Goal: Information Seeking & Learning: Learn about a topic

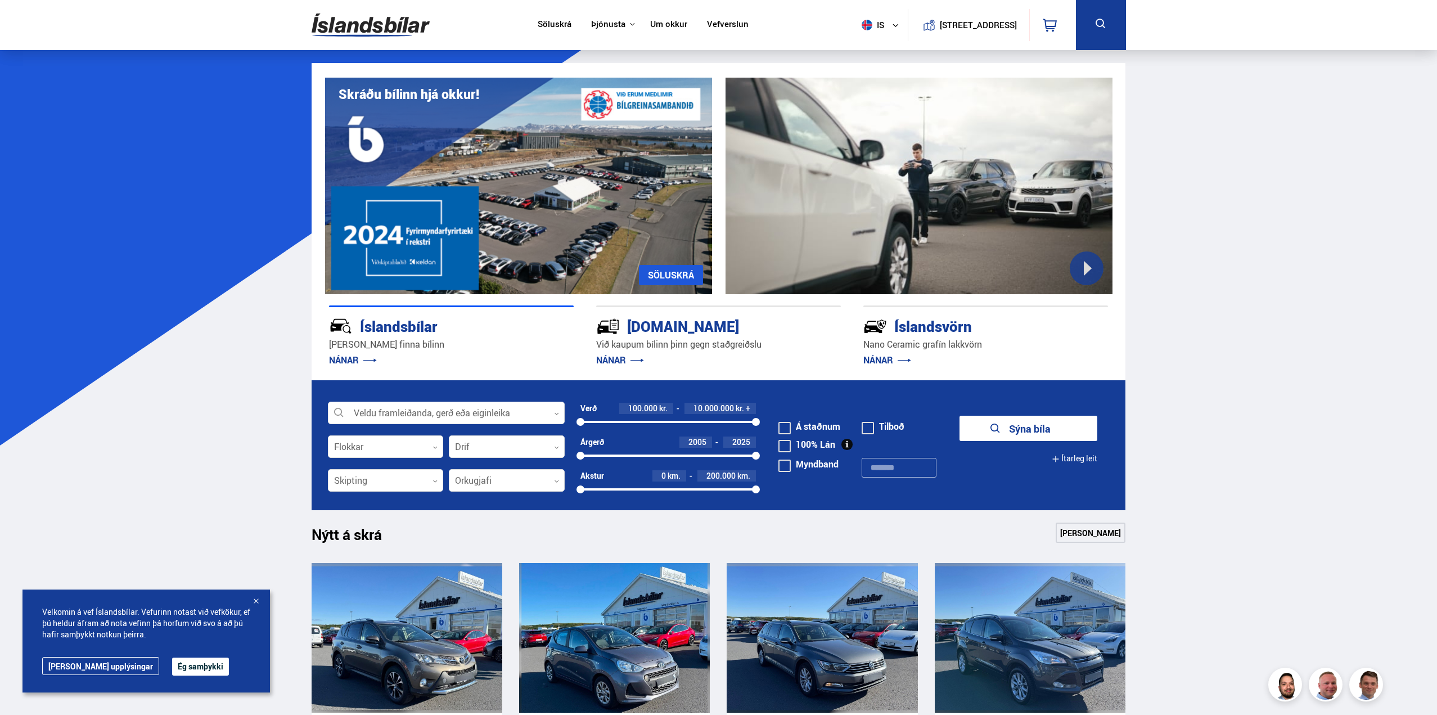
drag, startPoint x: 575, startPoint y: 120, endPoint x: 578, endPoint y: 95, distance: 25.5
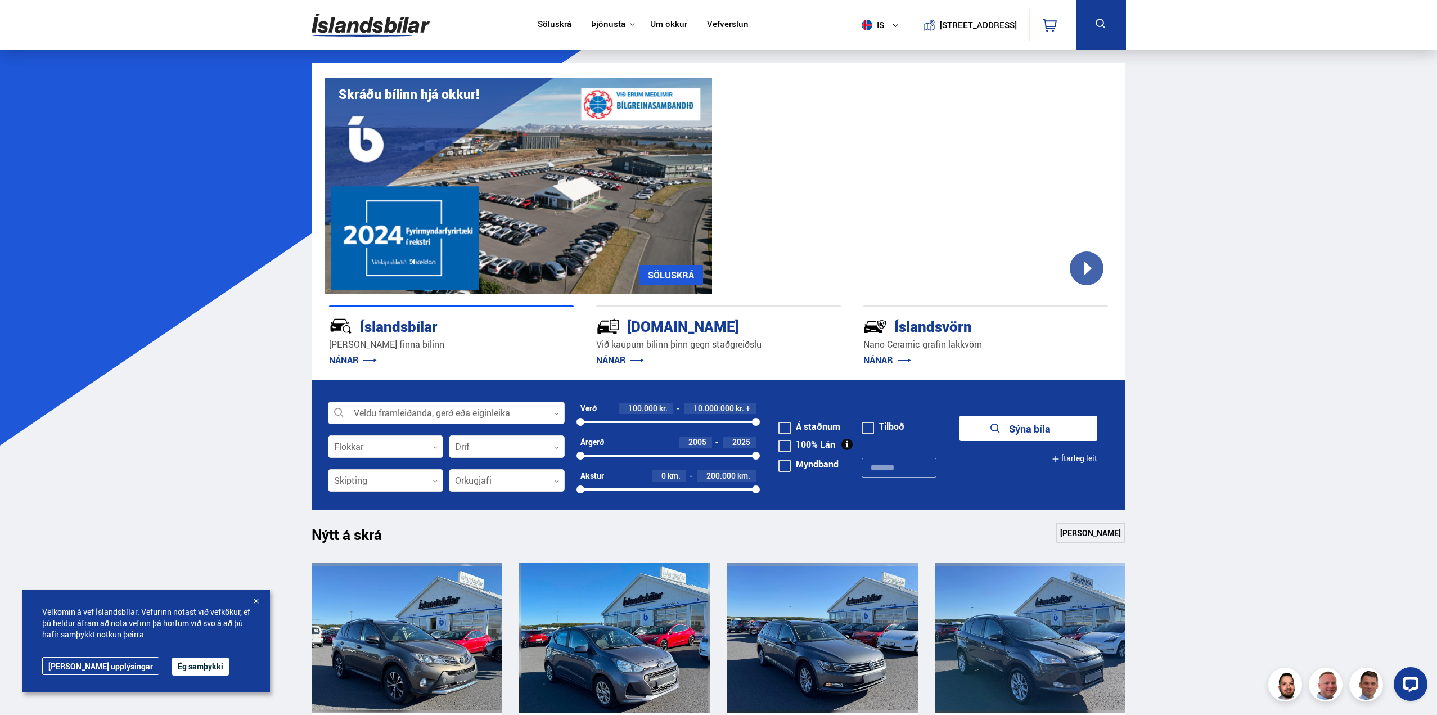
click at [654, 28] on link "Um okkur" at bounding box center [668, 25] width 37 height 12
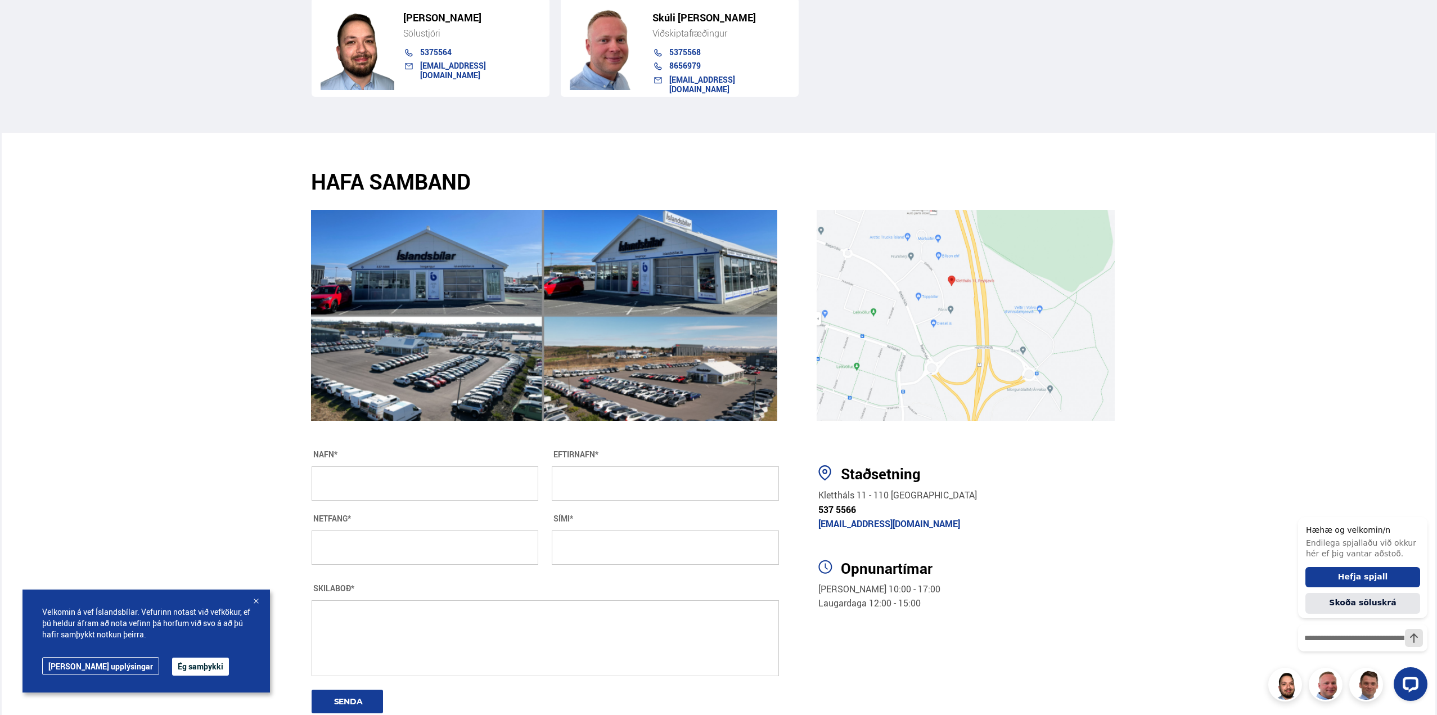
drag, startPoint x: 1247, startPoint y: 386, endPoint x: 1247, endPoint y: 464, distance: 77.1
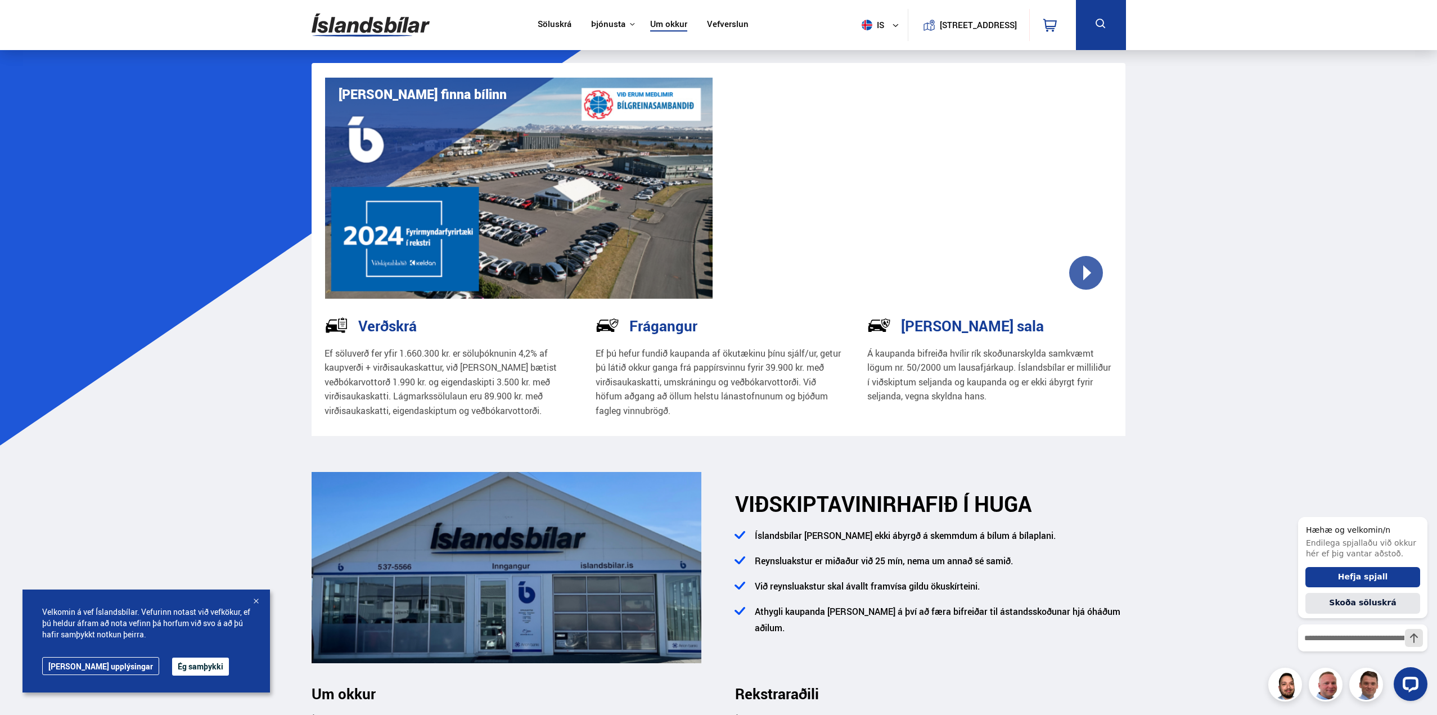
drag, startPoint x: 1221, startPoint y: 476, endPoint x: 1230, endPoint y: 146, distance: 329.8
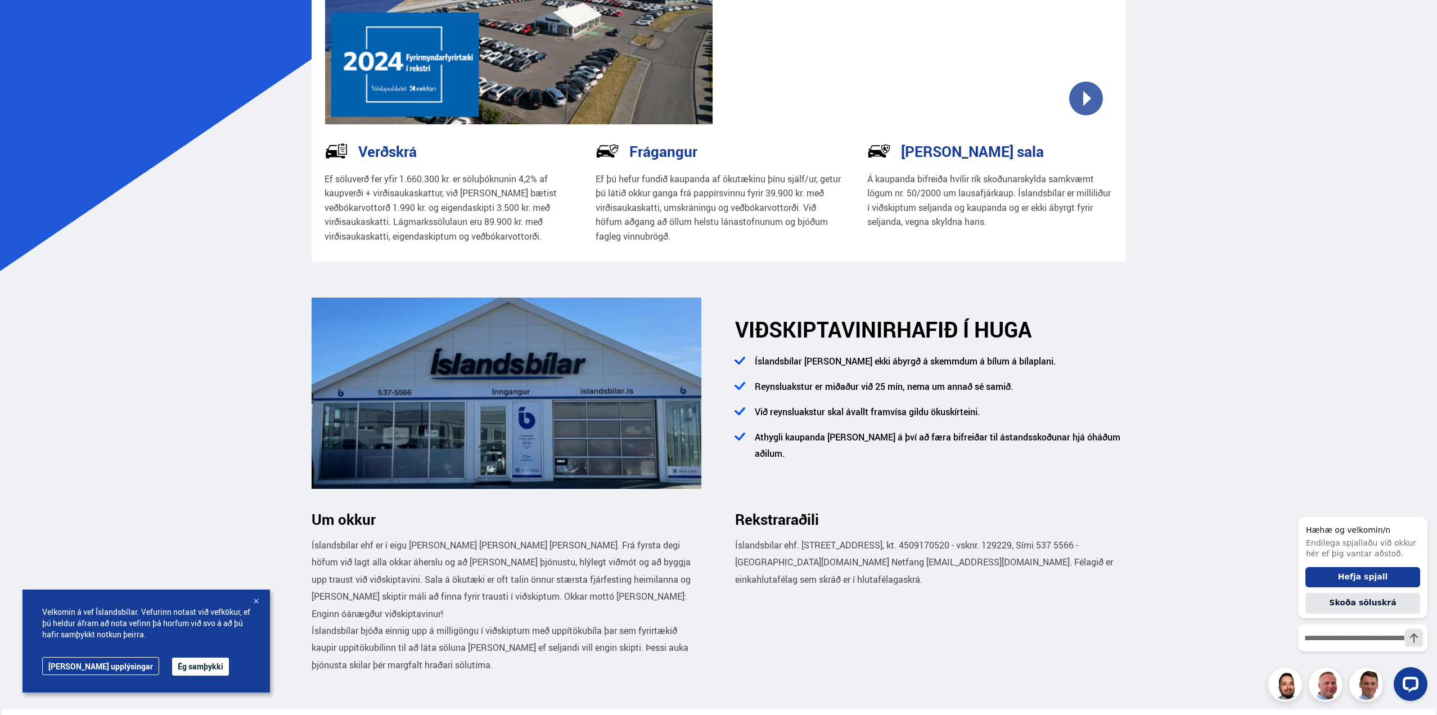
drag, startPoint x: 730, startPoint y: 499, endPoint x: 744, endPoint y: 605, distance: 106.7
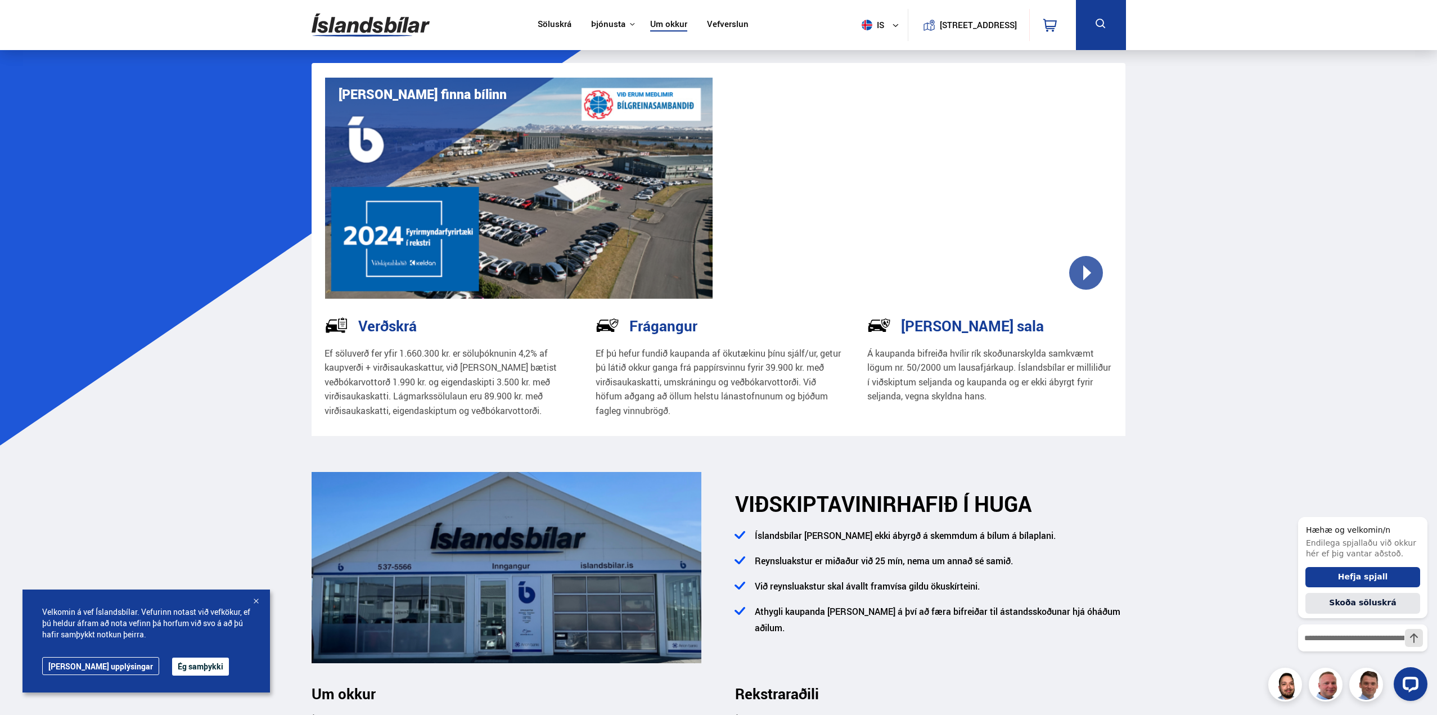
drag, startPoint x: 702, startPoint y: 525, endPoint x: 751, endPoint y: 88, distance: 440.4
drag, startPoint x: 793, startPoint y: 370, endPoint x: 710, endPoint y: 376, distance: 83.4
click at [710, 376] on p "Ef þú hefur fundið kaupanda af ökutækinu þínu sjálf/ur, getur þú látið okkur ga…" at bounding box center [719, 383] width 246 height 72
drag, startPoint x: 772, startPoint y: 411, endPoint x: 723, endPoint y: 406, distance: 49.2
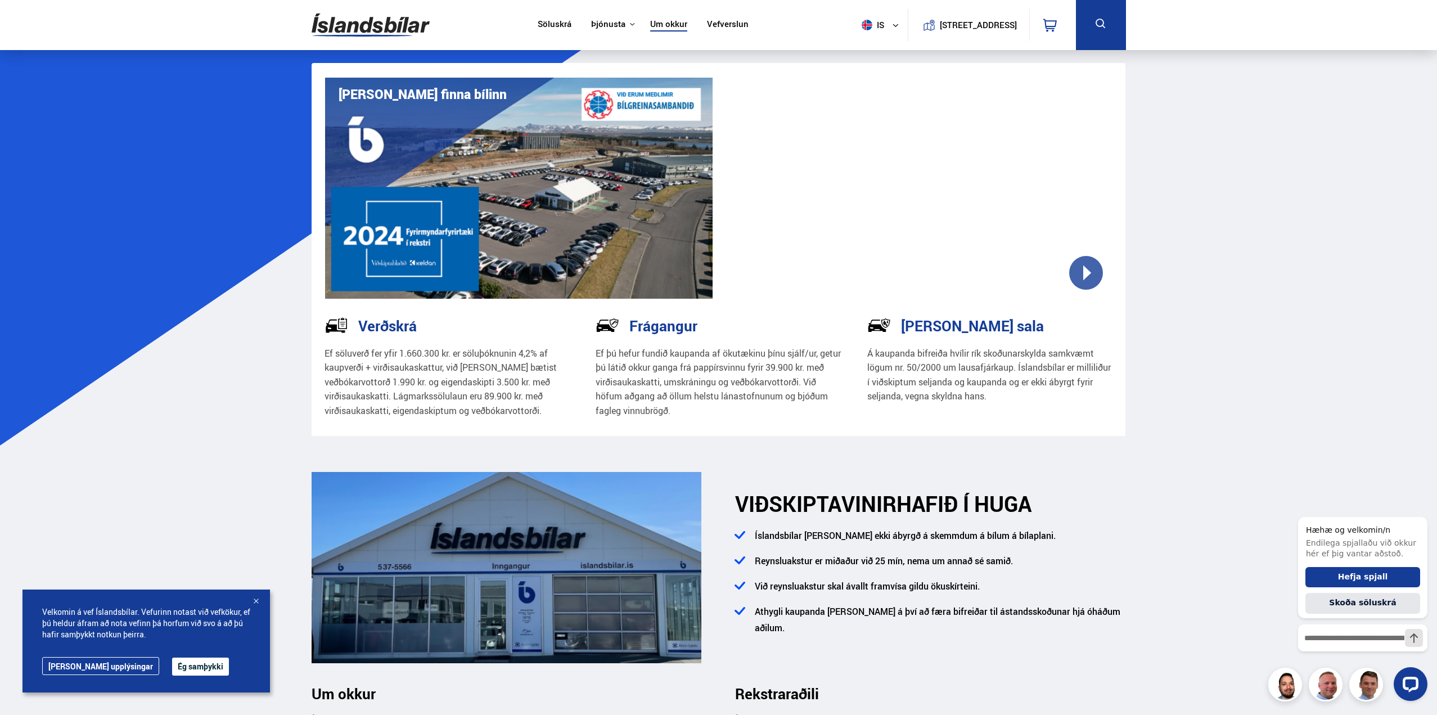
click at [723, 406] on p "Ef þú hefur fundið kaupanda af ökutækinu þínu sjálf/ur, getur þú látið okkur ga…" at bounding box center [719, 383] width 246 height 72
drag, startPoint x: 1152, startPoint y: 437, endPoint x: 1317, endPoint y: 7, distance: 460.0
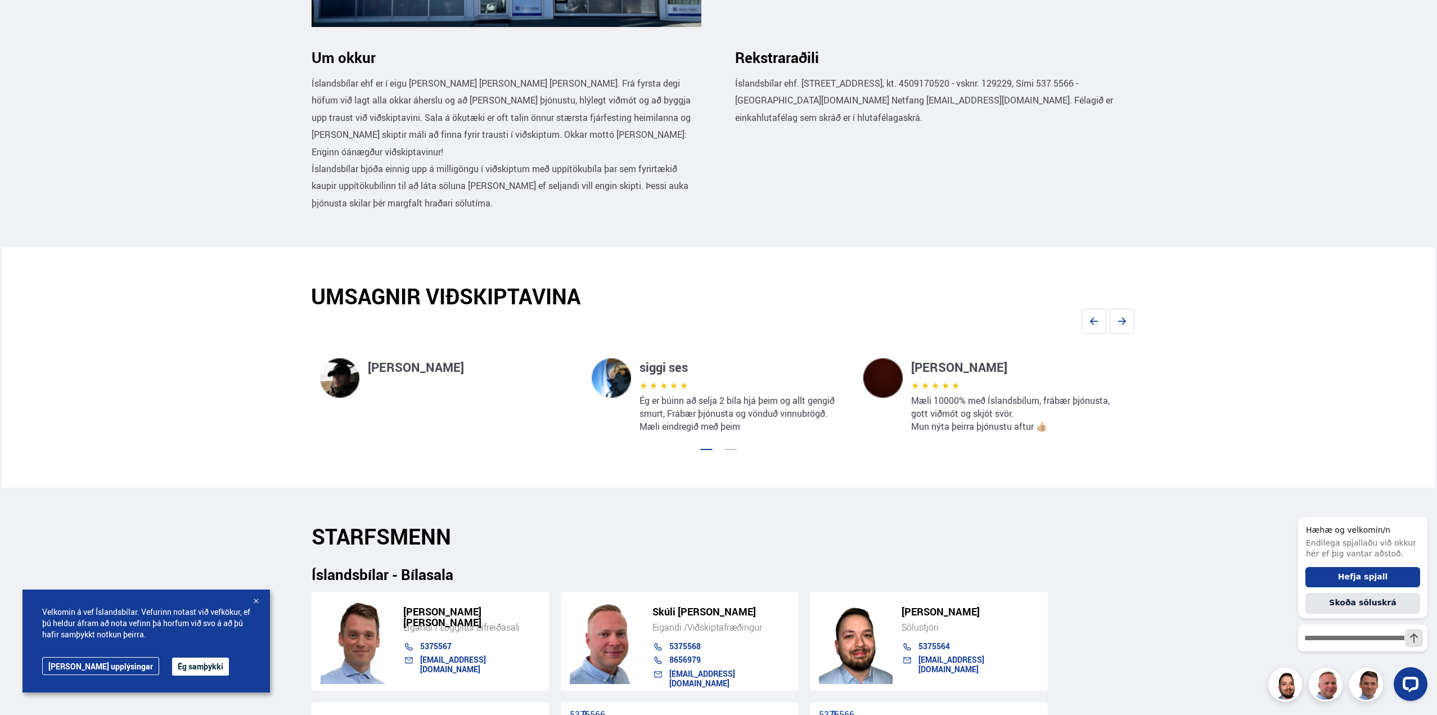
scroll to position [1853, 0]
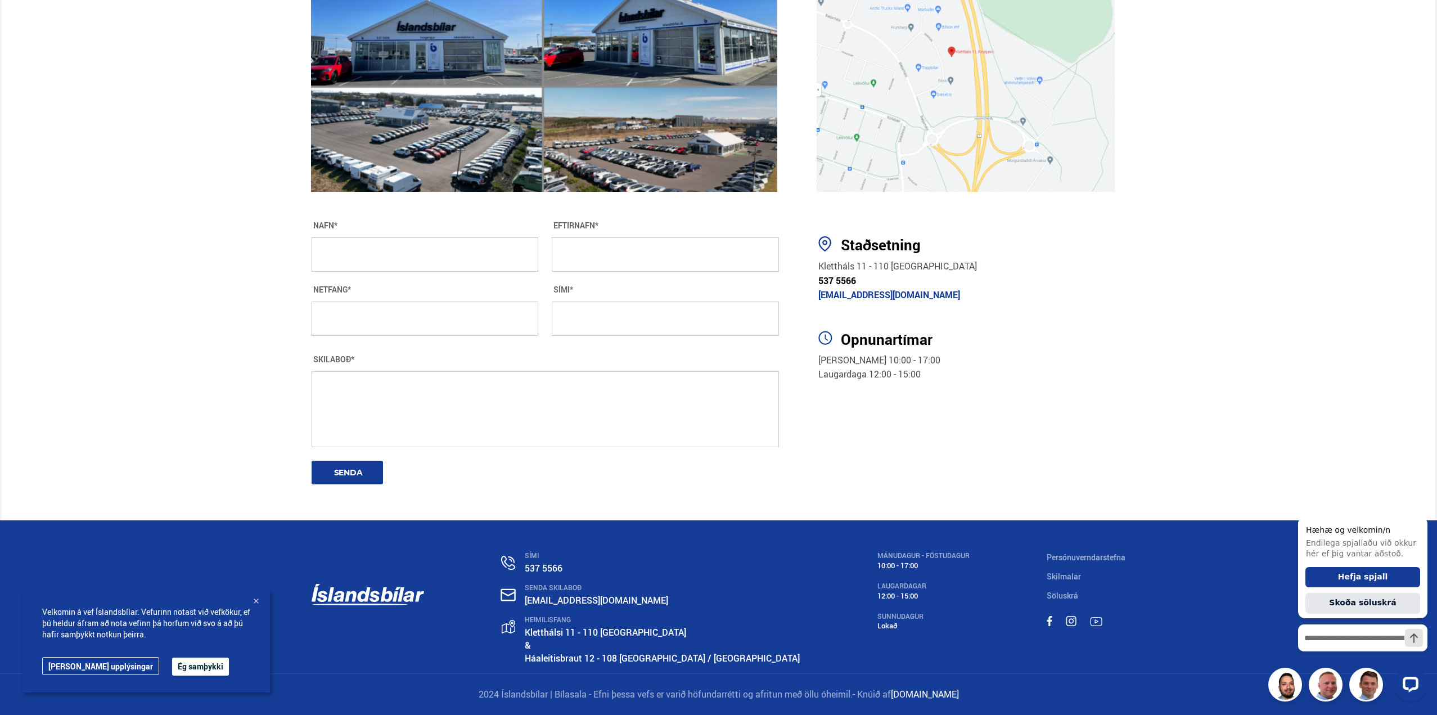
drag, startPoint x: 1277, startPoint y: 322, endPoint x: 1264, endPoint y: 554, distance: 231.6
click at [174, 673] on button "Ég samþykki" at bounding box center [200, 667] width 57 height 18
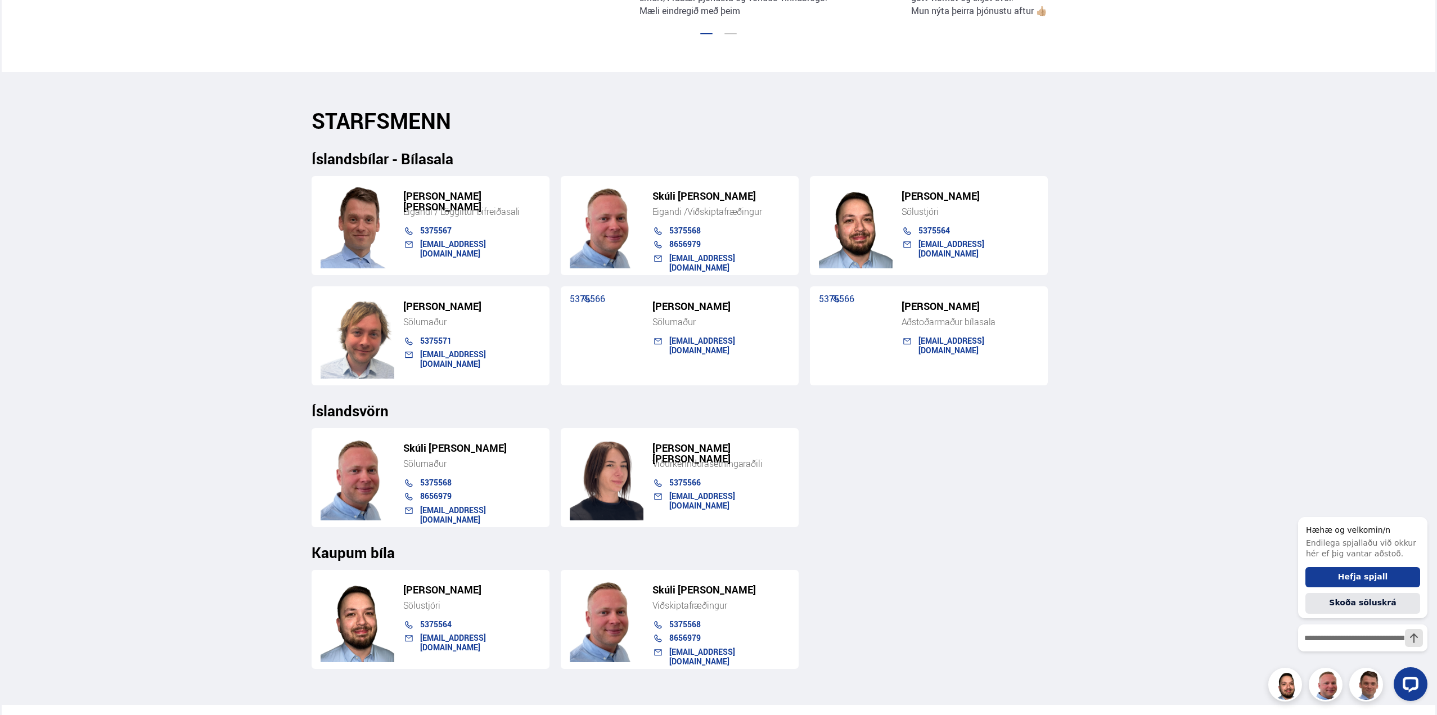
scroll to position [1009, 0]
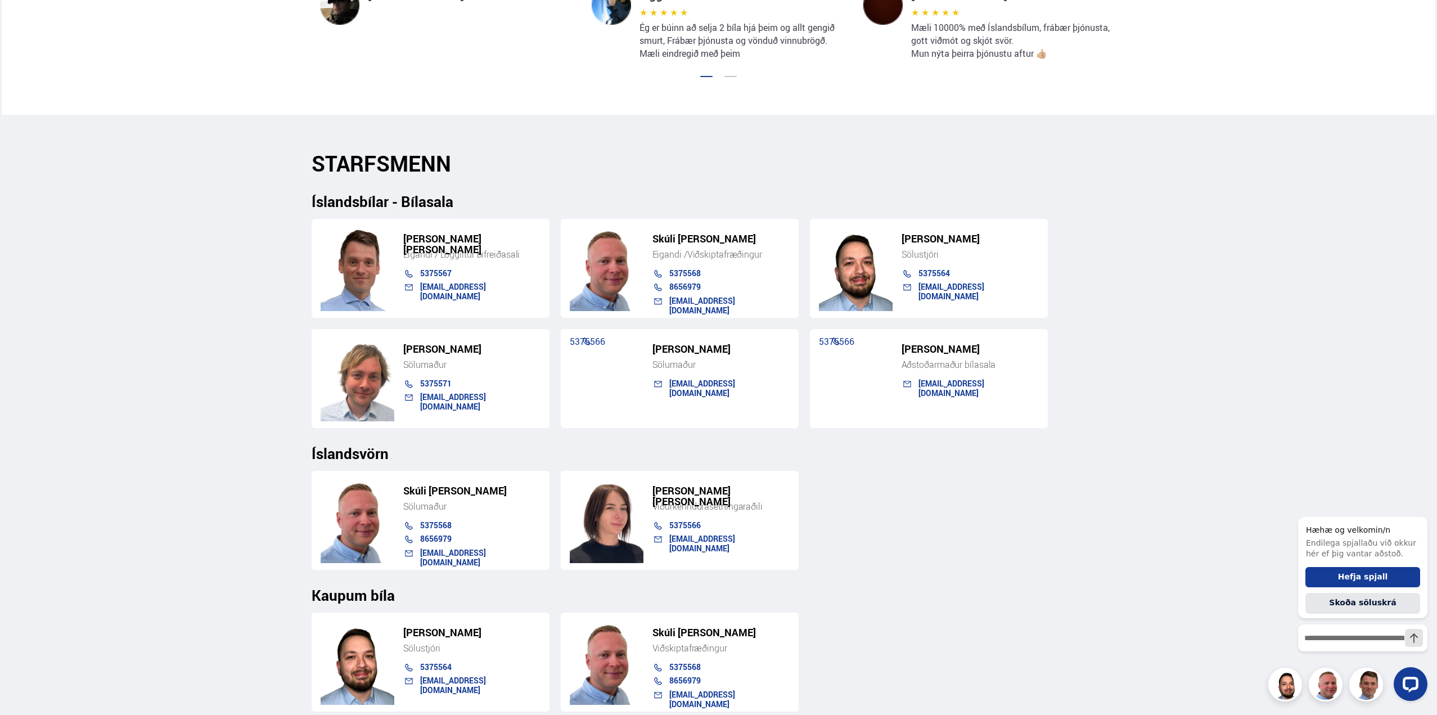
drag, startPoint x: 1356, startPoint y: 269, endPoint x: 1359, endPoint y: 260, distance: 9.4
click at [1356, 268] on div "Söluskrá Þjónusta Íslandsbílar [DOMAIN_NAME] Íslandsvörn Leiðbeiningar Um okkur…" at bounding box center [718, 275] width 1437 height 2568
